Goal: Task Accomplishment & Management: Complete application form

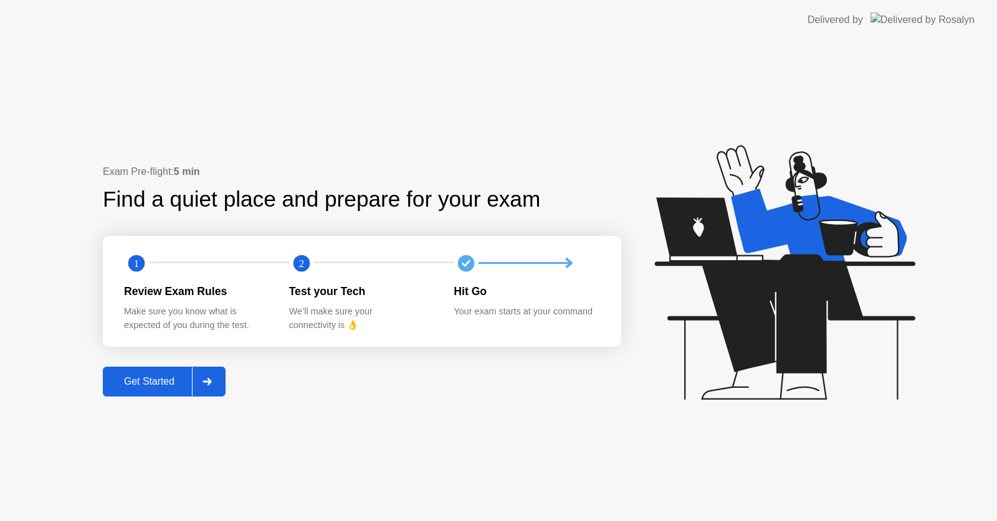
click at [179, 372] on button "Get Started" at bounding box center [164, 382] width 123 height 30
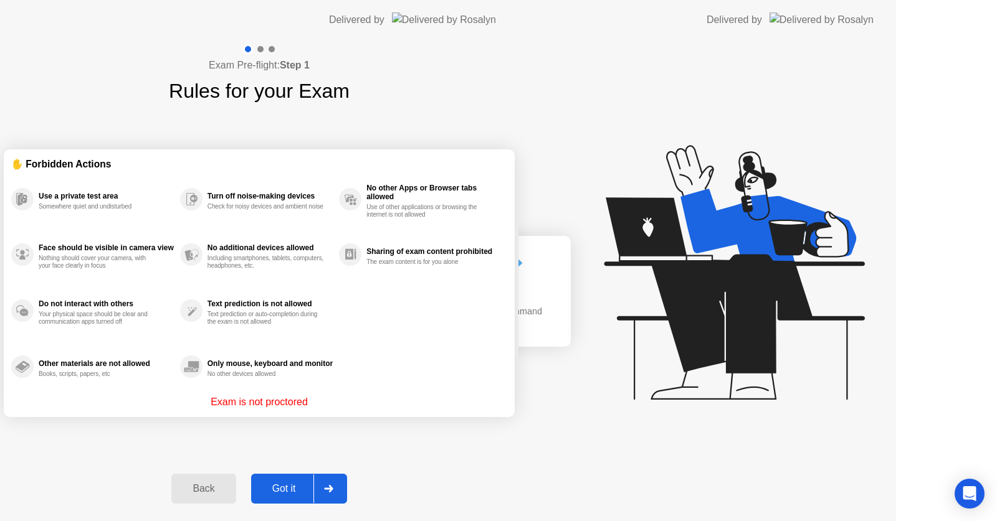
click at [179, 372] on div "Exam Pre-flight: Step 1 Rules for your Exam ✋ Forbidden Actions Use a private t…" at bounding box center [259, 281] width 518 height 482
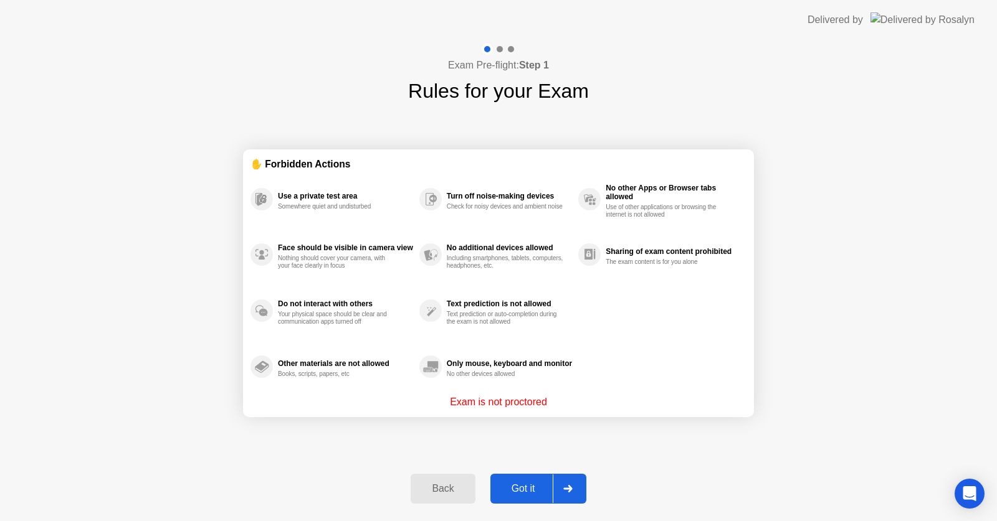
click at [534, 488] on div "Got it" at bounding box center [523, 488] width 59 height 11
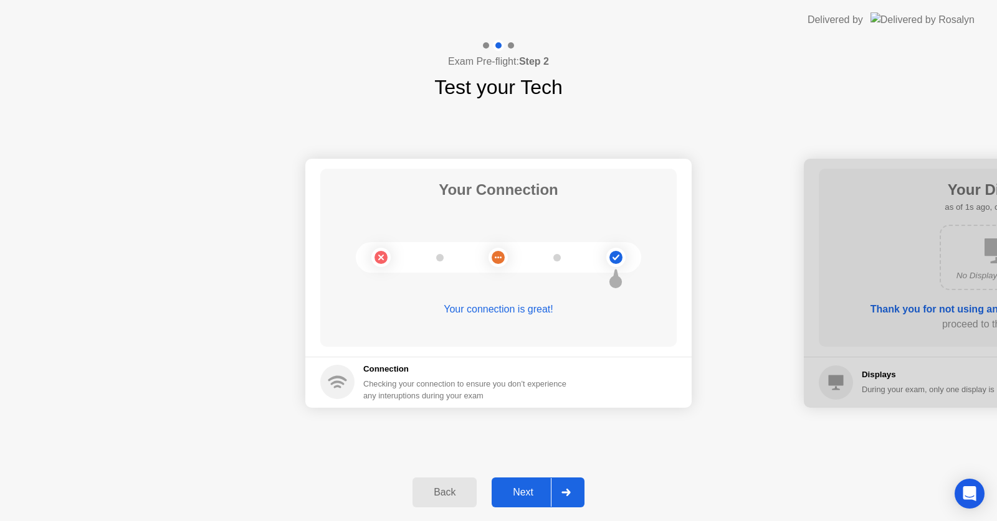
click at [534, 488] on div "Next" at bounding box center [522, 492] width 55 height 11
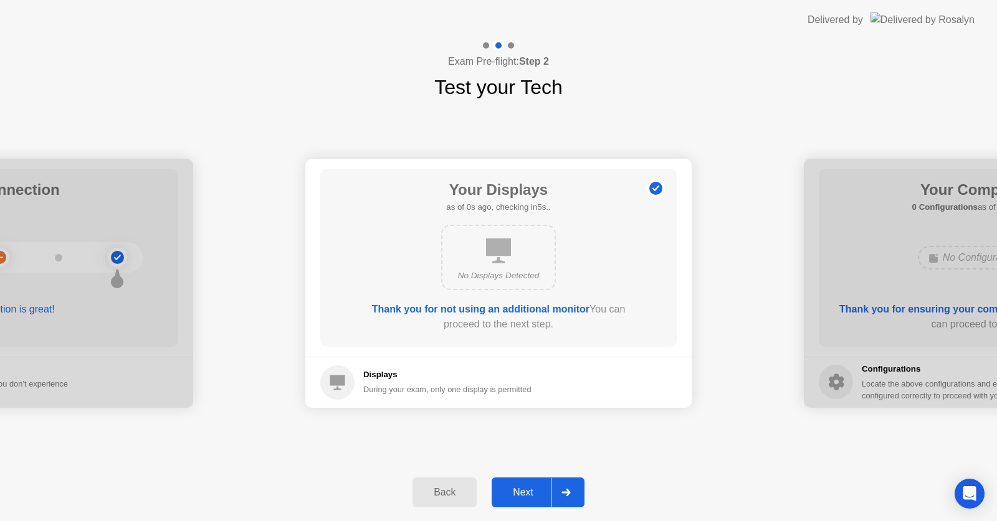
click at [534, 488] on div "Next" at bounding box center [522, 492] width 55 height 11
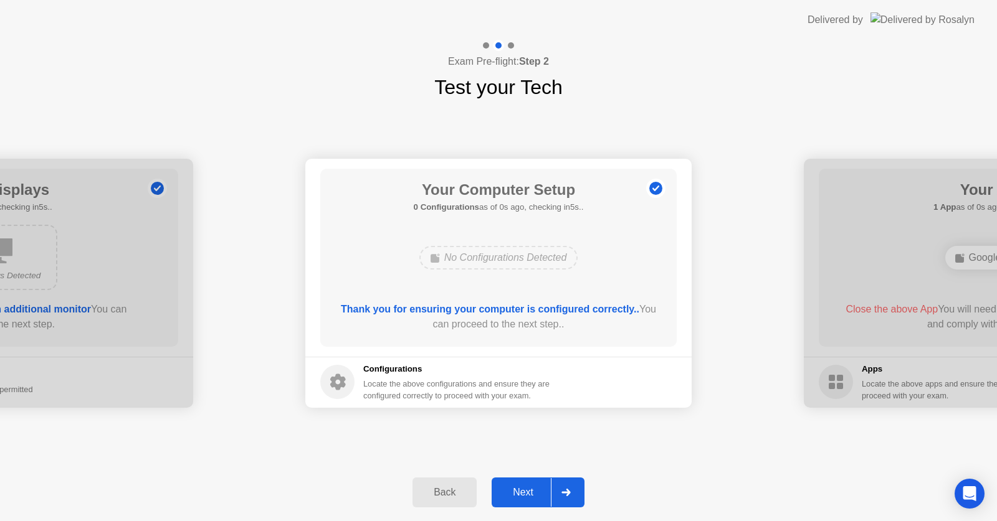
click at [534, 488] on div "Next" at bounding box center [522, 492] width 55 height 11
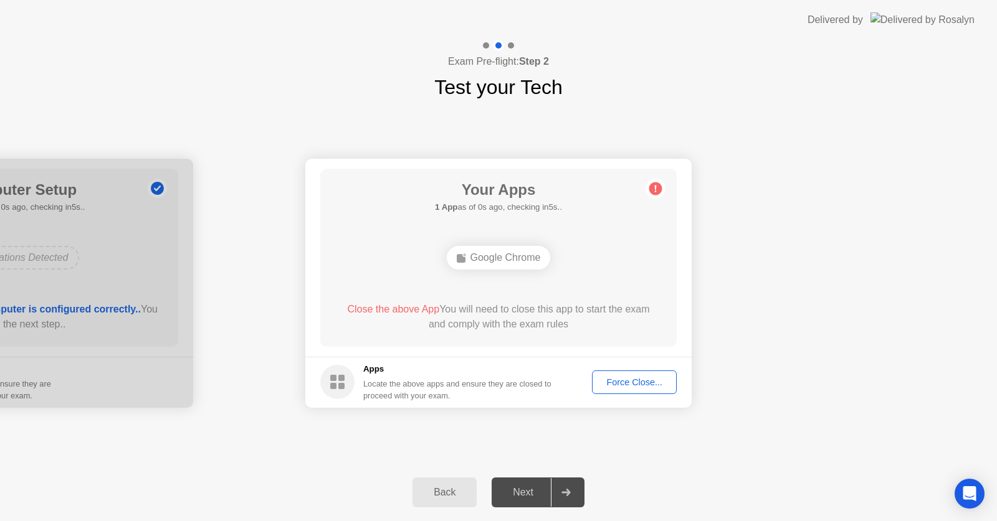
click at [607, 381] on div "Force Close..." at bounding box center [634, 382] width 76 height 10
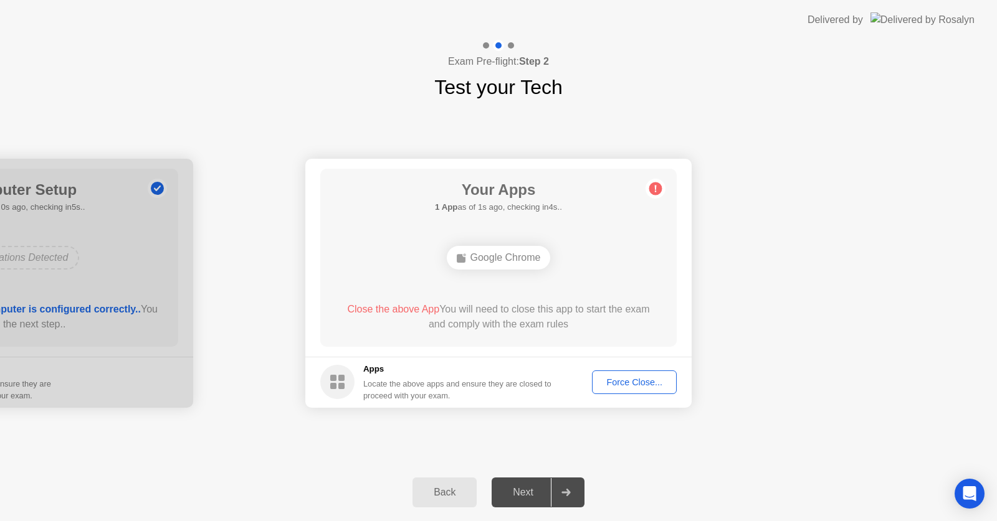
click at [440, 493] on div "Back" at bounding box center [444, 492] width 57 height 11
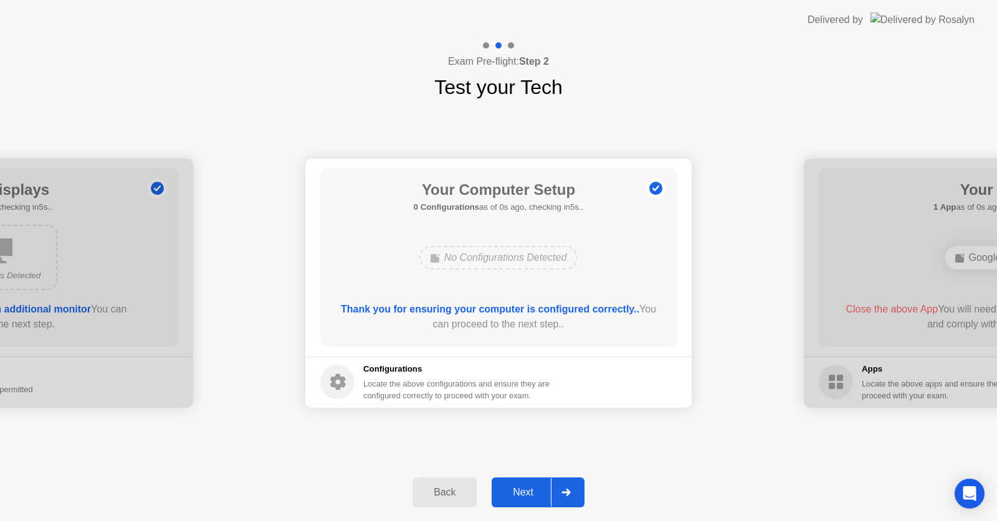
click at [523, 490] on div "Next" at bounding box center [522, 492] width 55 height 11
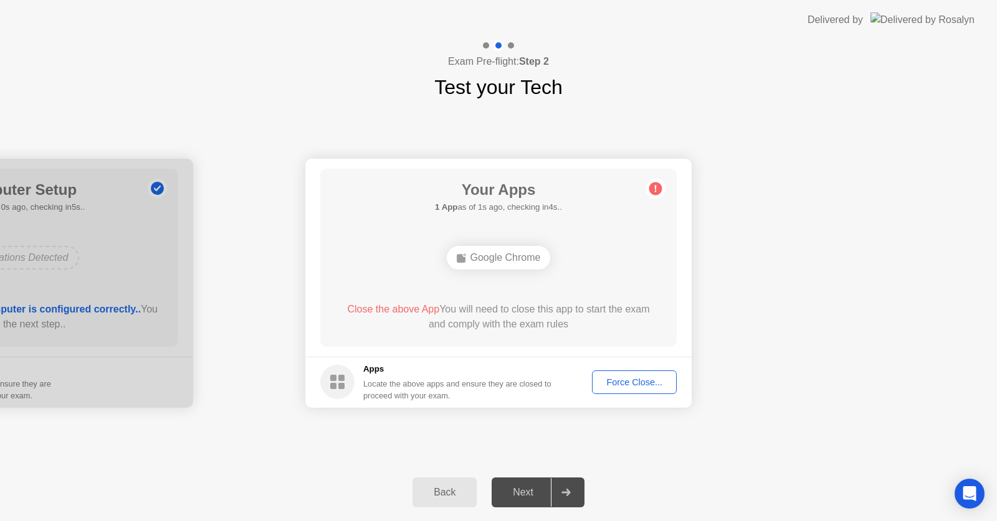
click at [629, 377] on div "Force Close..." at bounding box center [634, 382] width 76 height 10
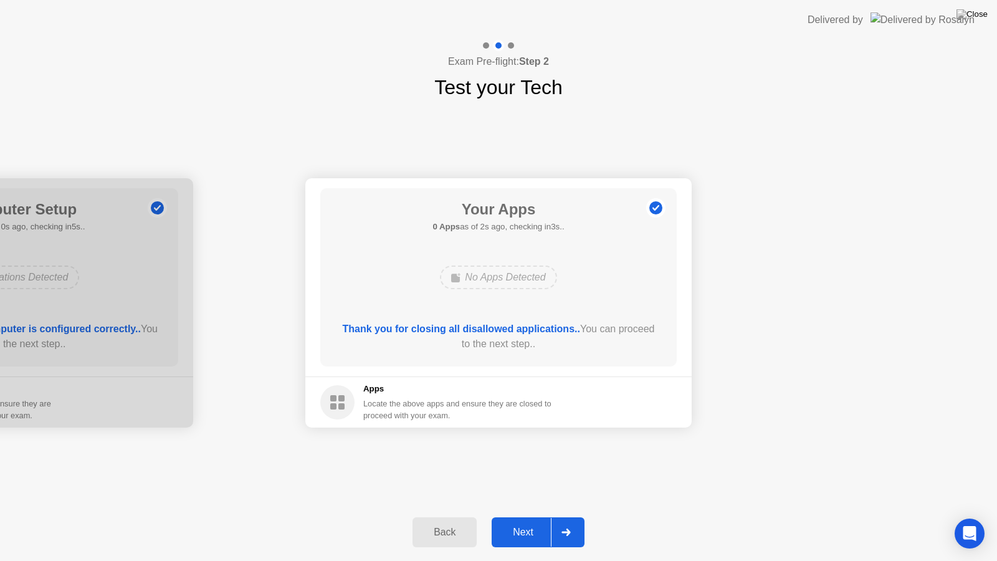
click at [515, 521] on div "Next" at bounding box center [522, 531] width 55 height 11
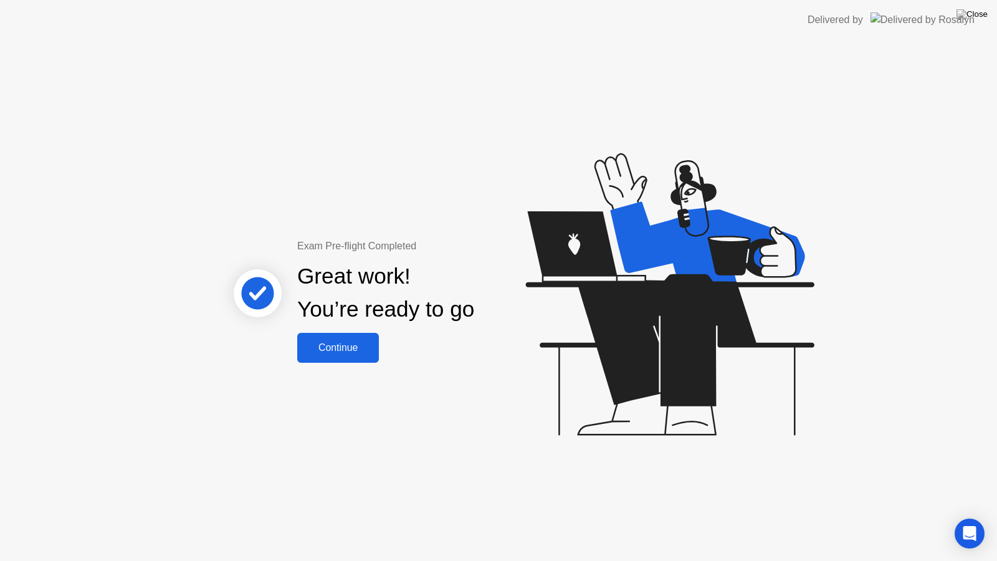
click at [323, 346] on div "Continue" at bounding box center [338, 347] width 74 height 11
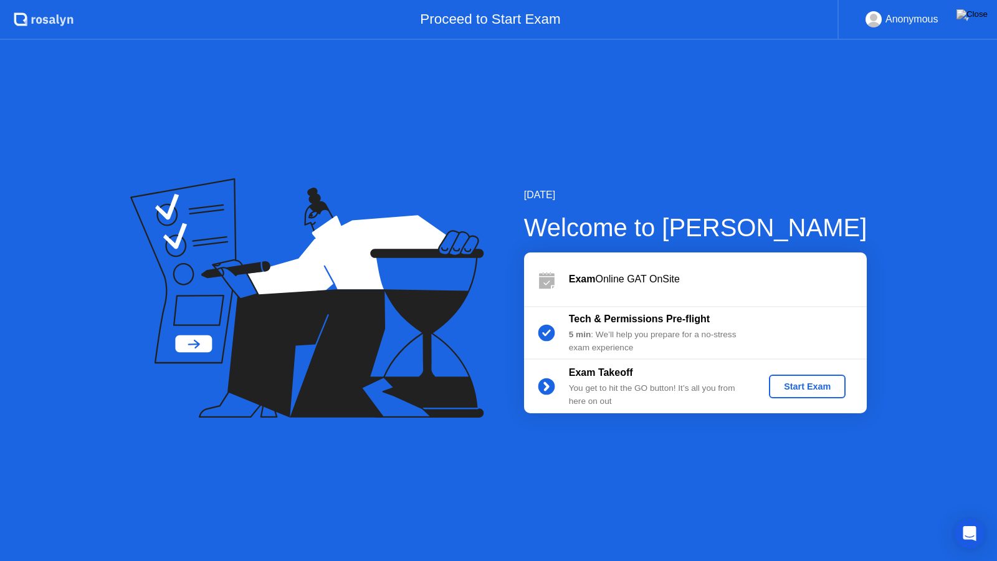
click at [819, 381] on div "Start Exam" at bounding box center [807, 386] width 67 height 10
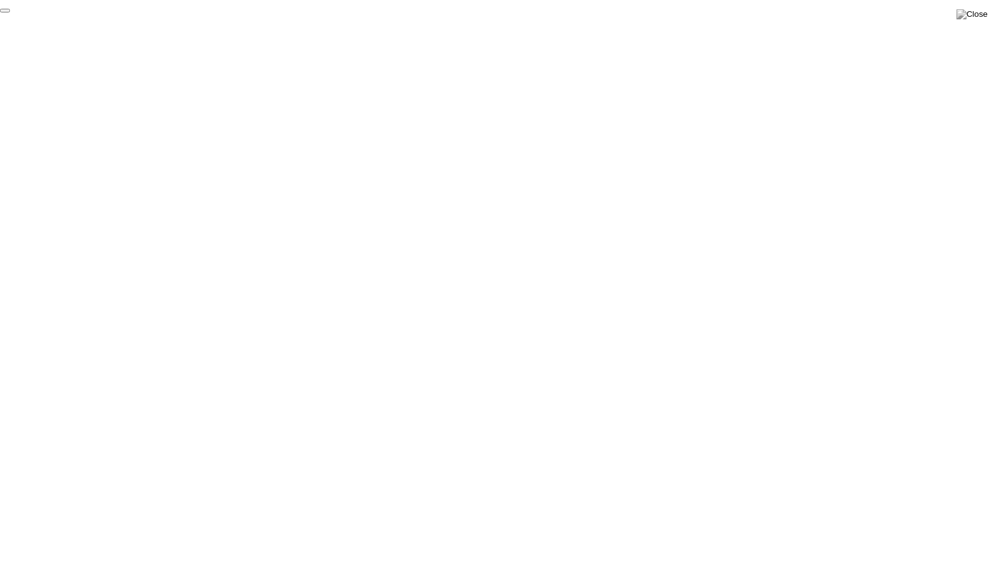
click div "End Proctoring Session"
